Goal: Task Accomplishment & Management: Manage account settings

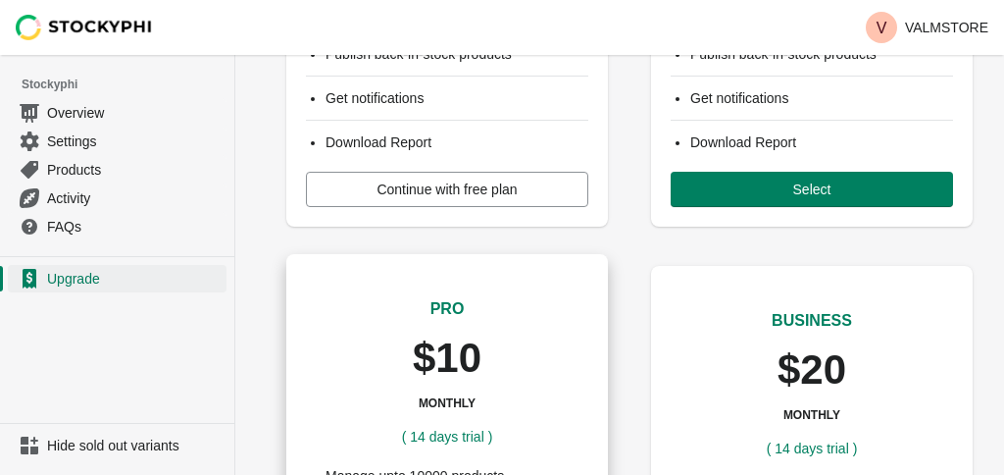
scroll to position [418, 0]
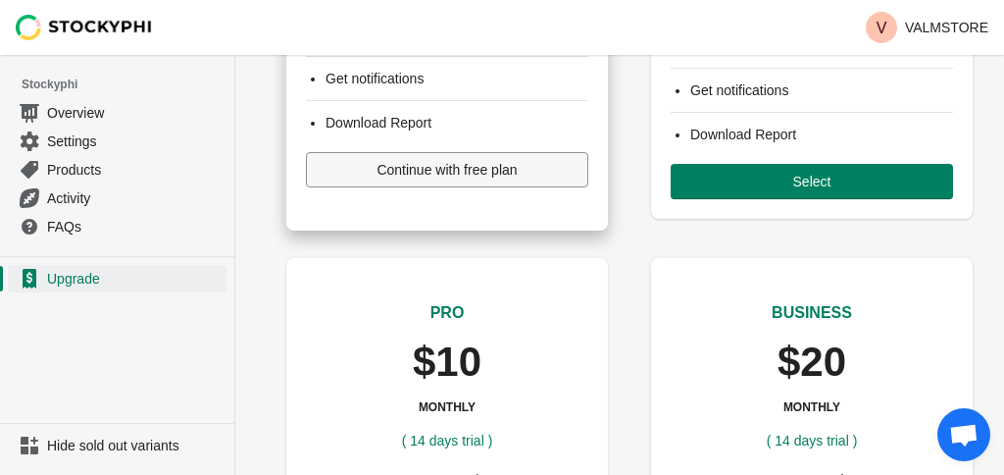
click at [459, 171] on span "Continue with free plan" at bounding box center [447, 170] width 140 height 16
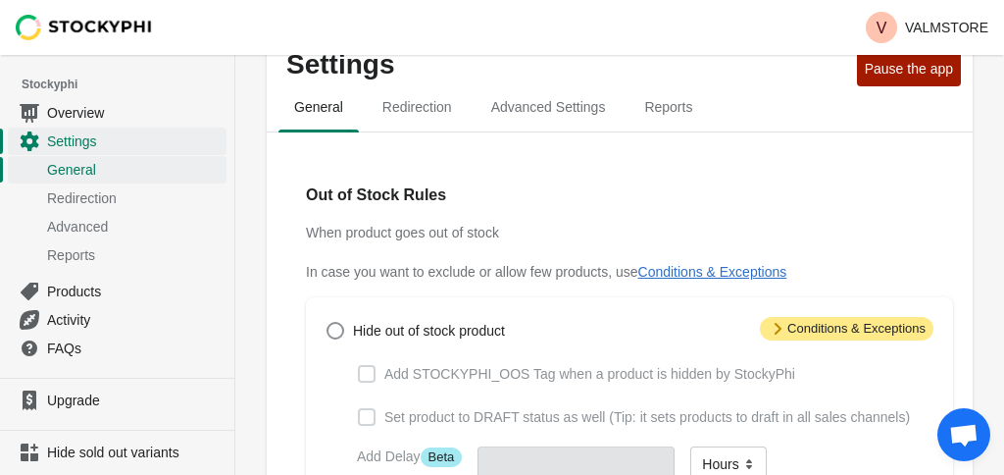
scroll to position [83, 0]
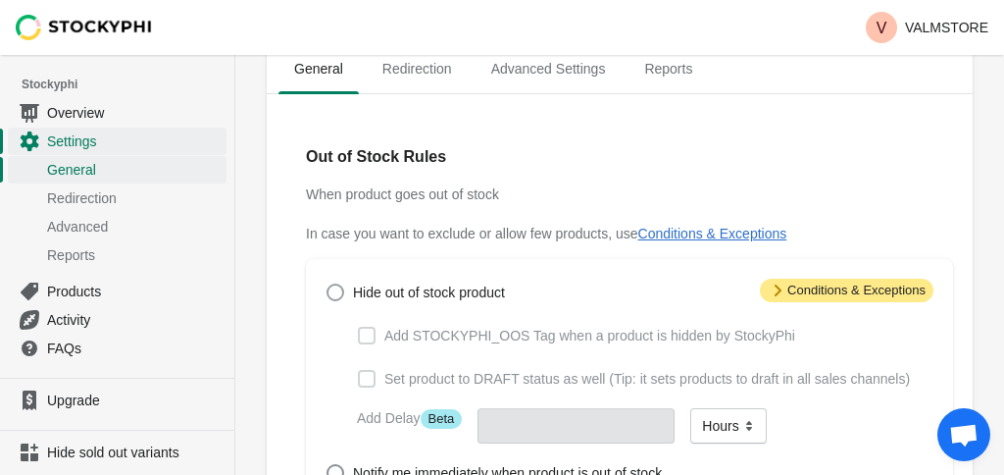
click at [340, 291] on span at bounding box center [336, 292] width 18 height 18
click at [327, 284] on input "Hide out of stock product" at bounding box center [327, 283] width 1 height 1
radio input "true"
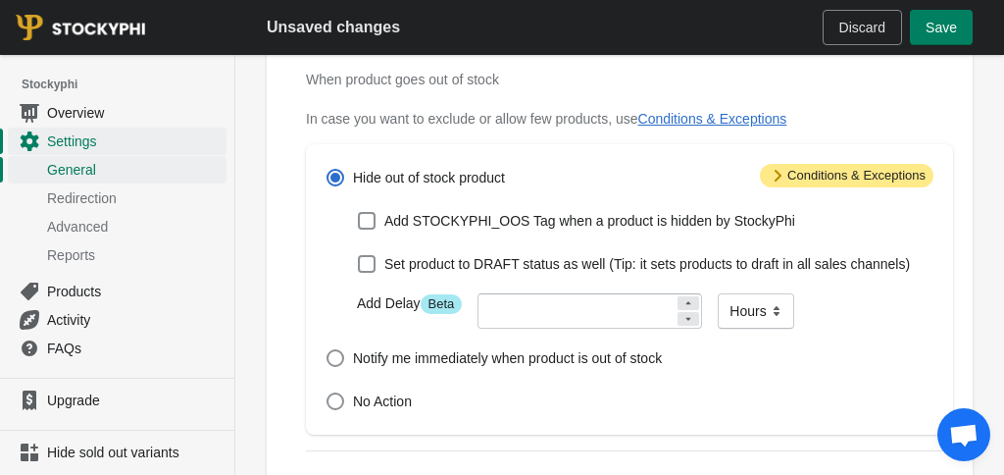
scroll to position [201, 0]
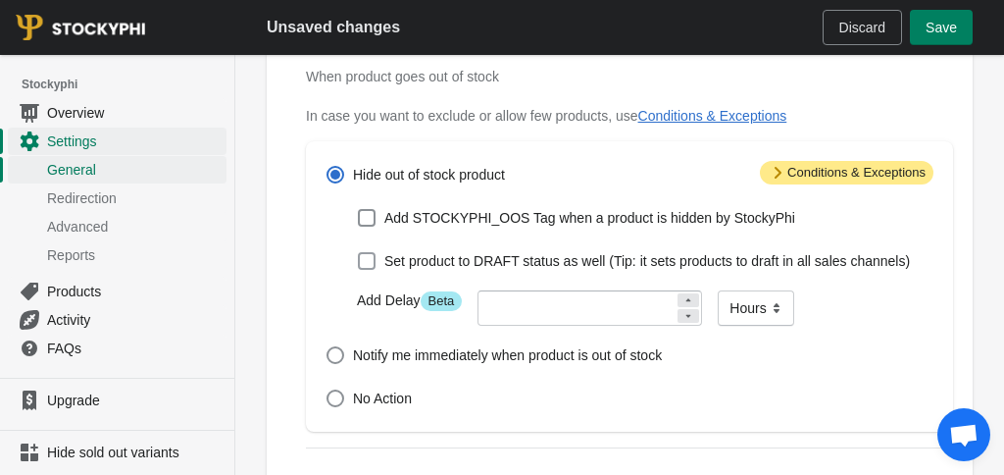
click at [366, 258] on span at bounding box center [367, 261] width 18 height 18
click at [359, 253] on input "Set product to DRAFT status as well (Tip: it sets products to draft in all sale…" at bounding box center [358, 252] width 1 height 1
checkbox input "true"
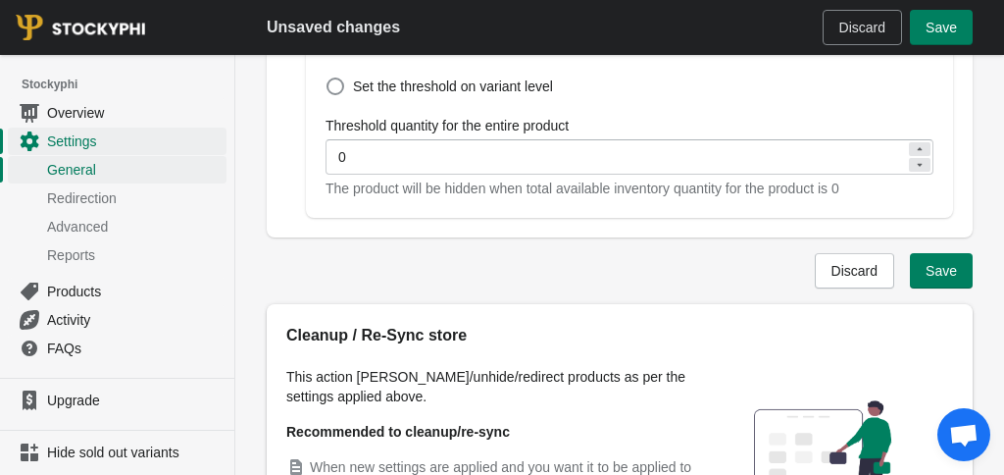
scroll to position [1182, 0]
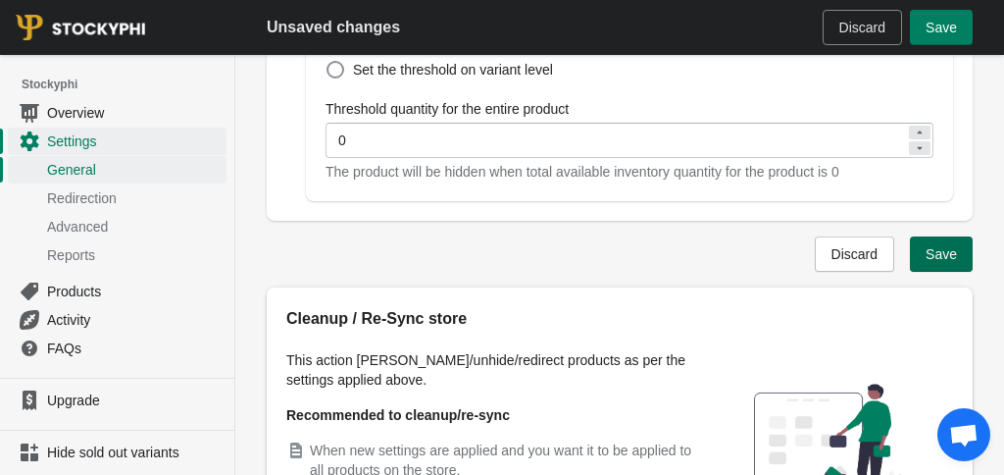
click at [939, 259] on span "Save" at bounding box center [941, 254] width 31 height 16
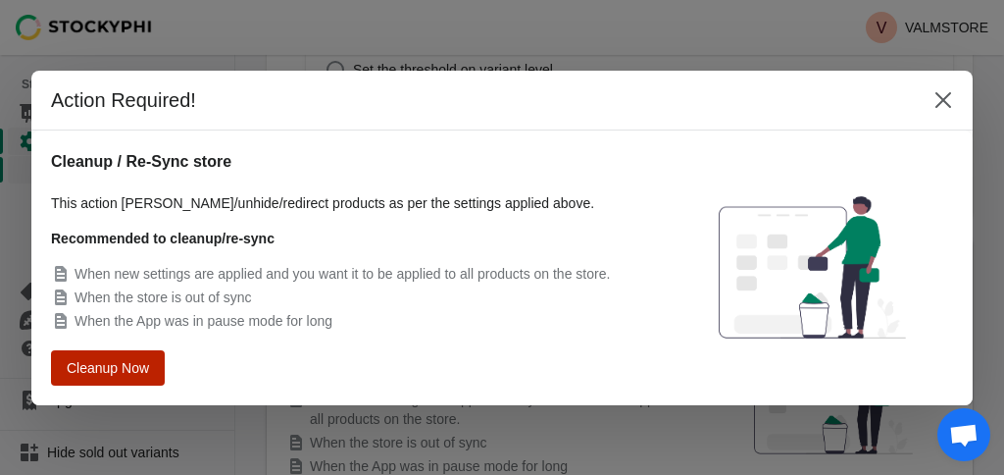
click at [132, 364] on span "Cleanup Now" at bounding box center [107, 367] width 75 height 15
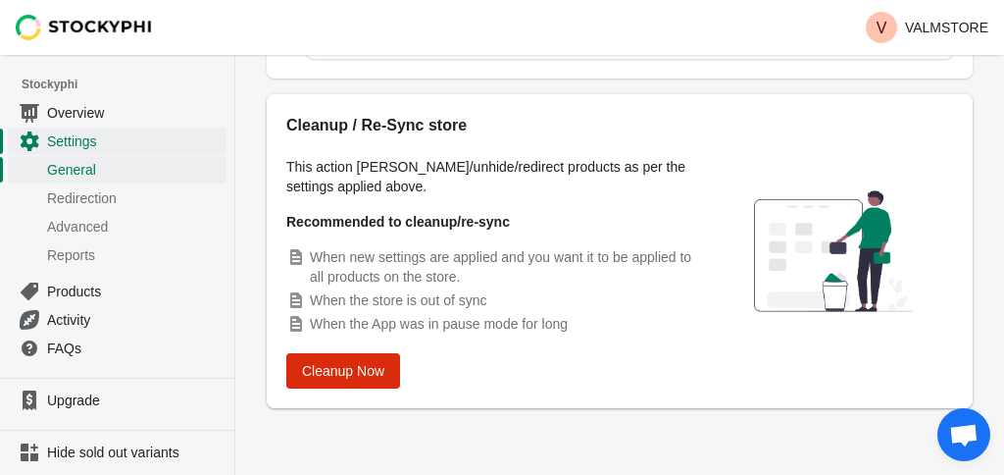
scroll to position [1325, 0]
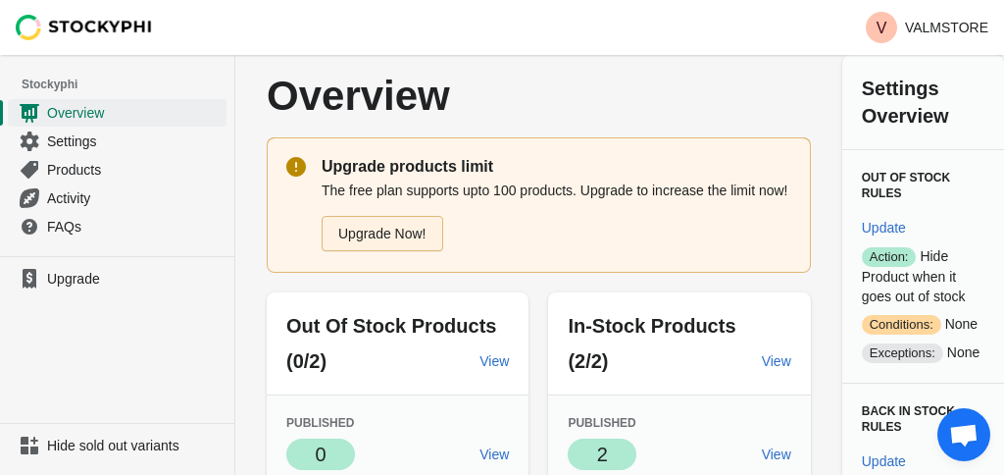
click at [397, 251] on link "Upgrade Now!" at bounding box center [383, 233] width 122 height 35
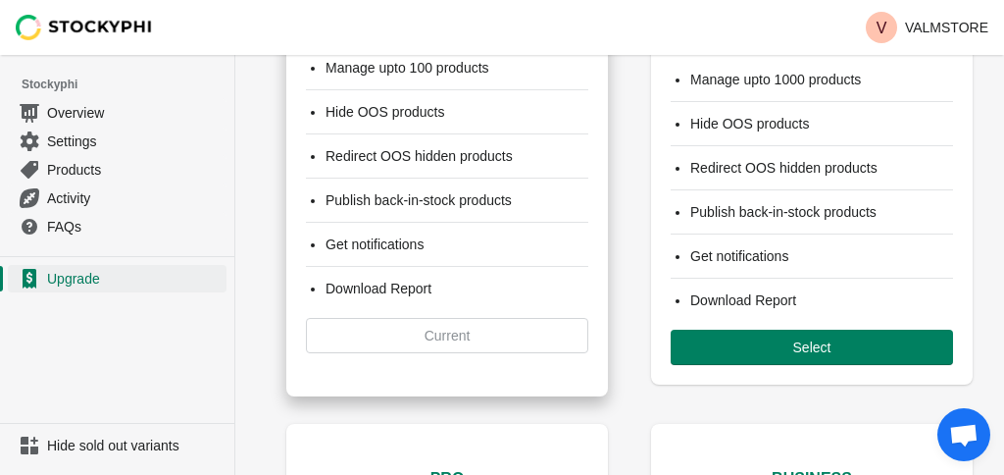
scroll to position [262, 0]
